Goal: Ask a question

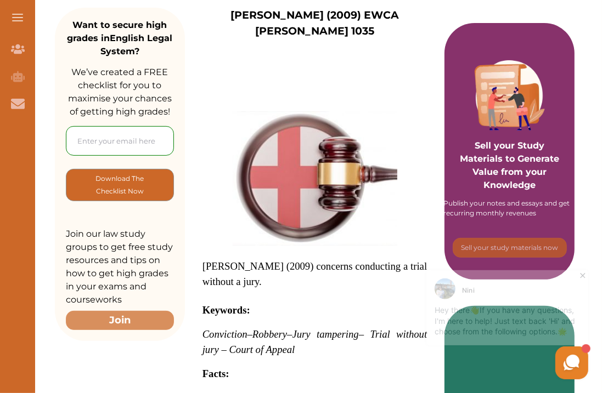
scroll to position [160, 0]
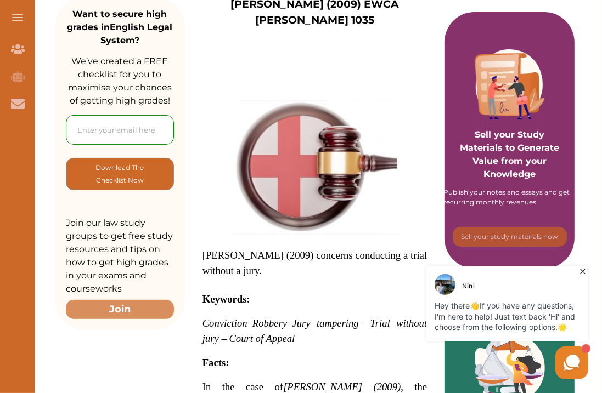
click at [494, 324] on p "Hey there 👋 If you have any questions, I'm here to help! Just text back 'Hi' an…" at bounding box center [506, 316] width 145 height 32
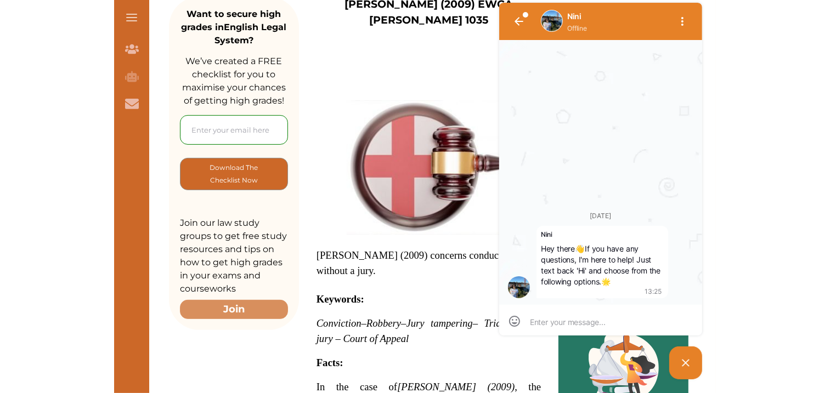
scroll to position [1, 0]
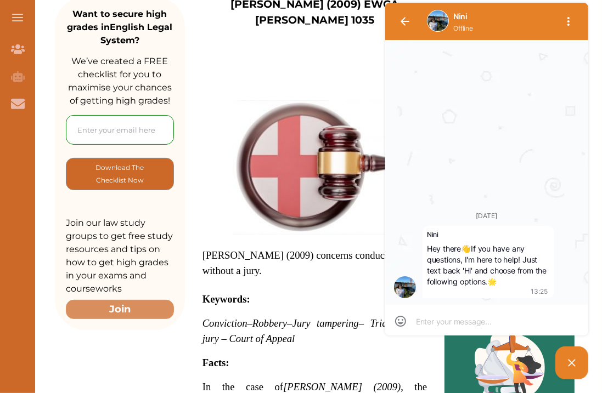
click at [494, 324] on textarea at bounding box center [486, 322] width 142 height 10
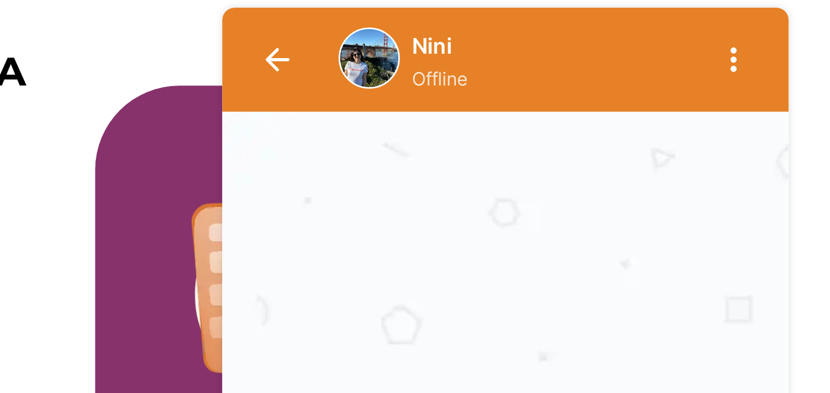
scroll to position [160, 0]
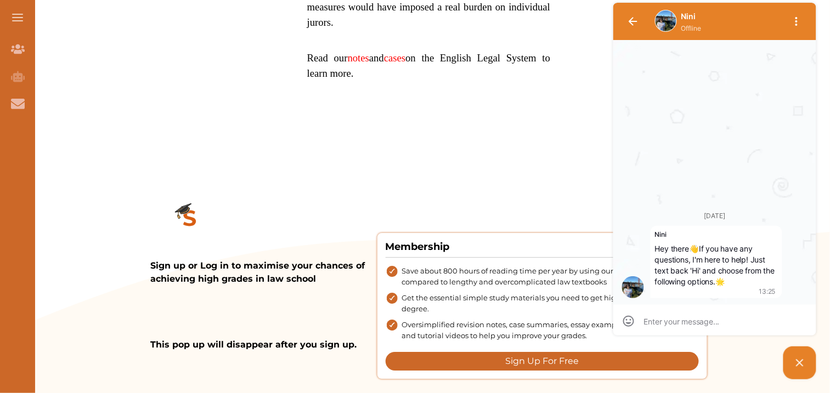
scroll to position [900, 0]
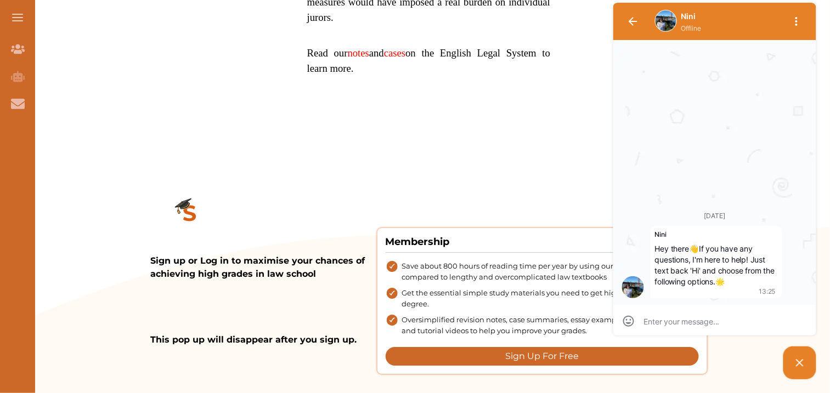
click at [603, 367] on picture at bounding box center [799, 363] width 33 height 33
